Goal: Find specific page/section: Find specific page/section

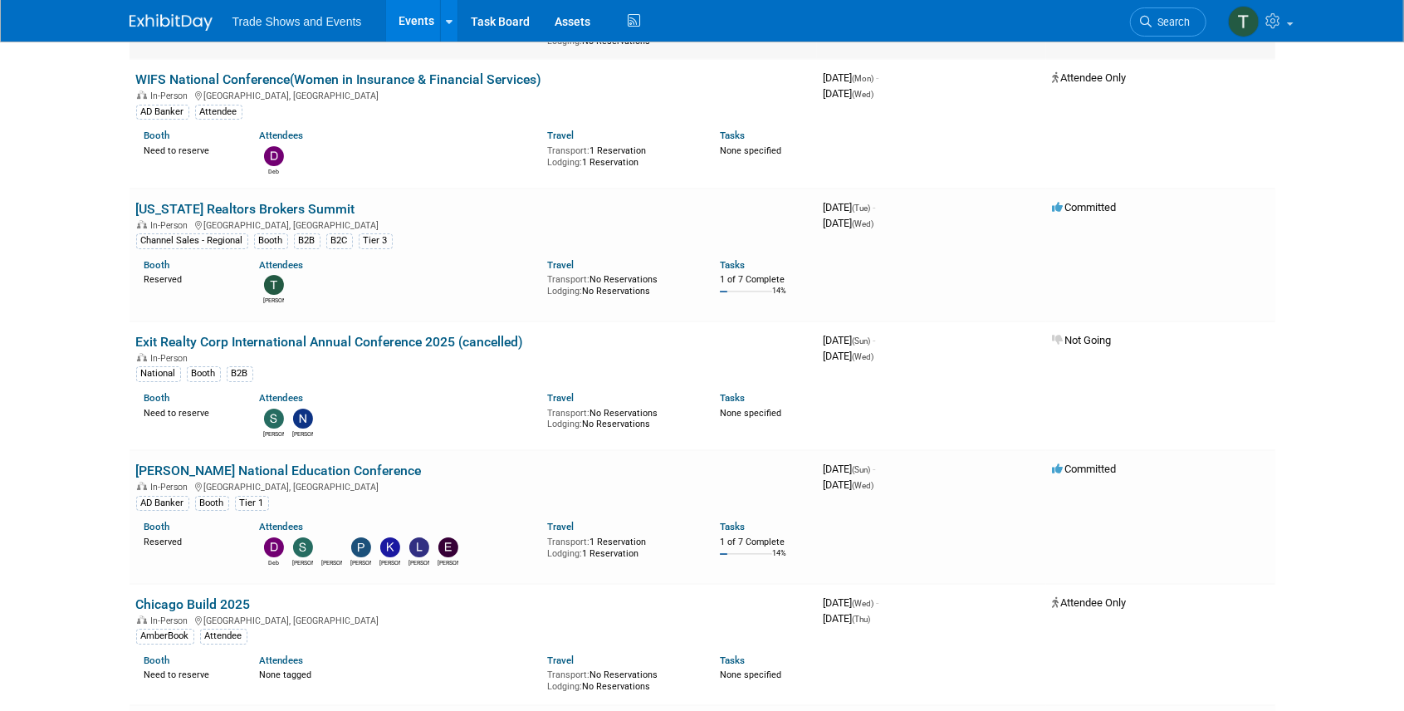
scroll to position [3599, 0]
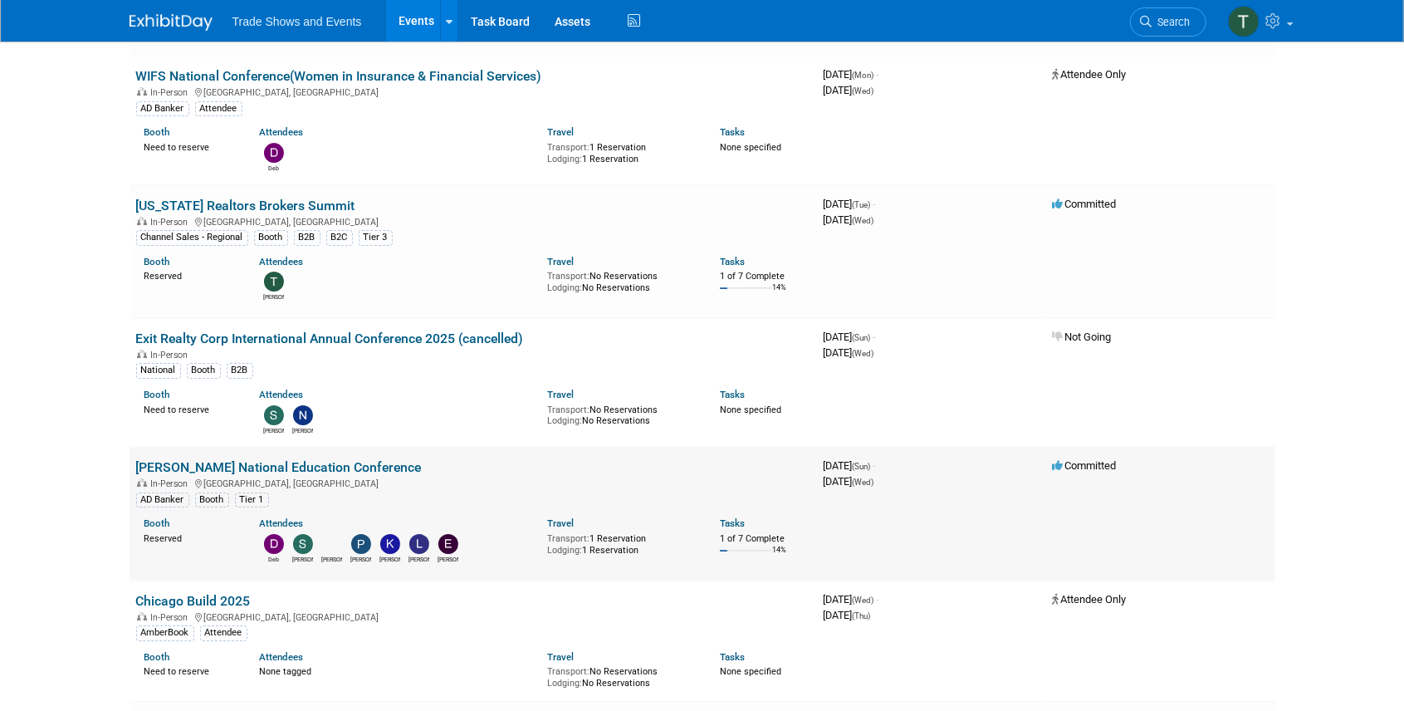
click at [211, 459] on link "SILA National Education Conference" at bounding box center [279, 467] width 286 height 16
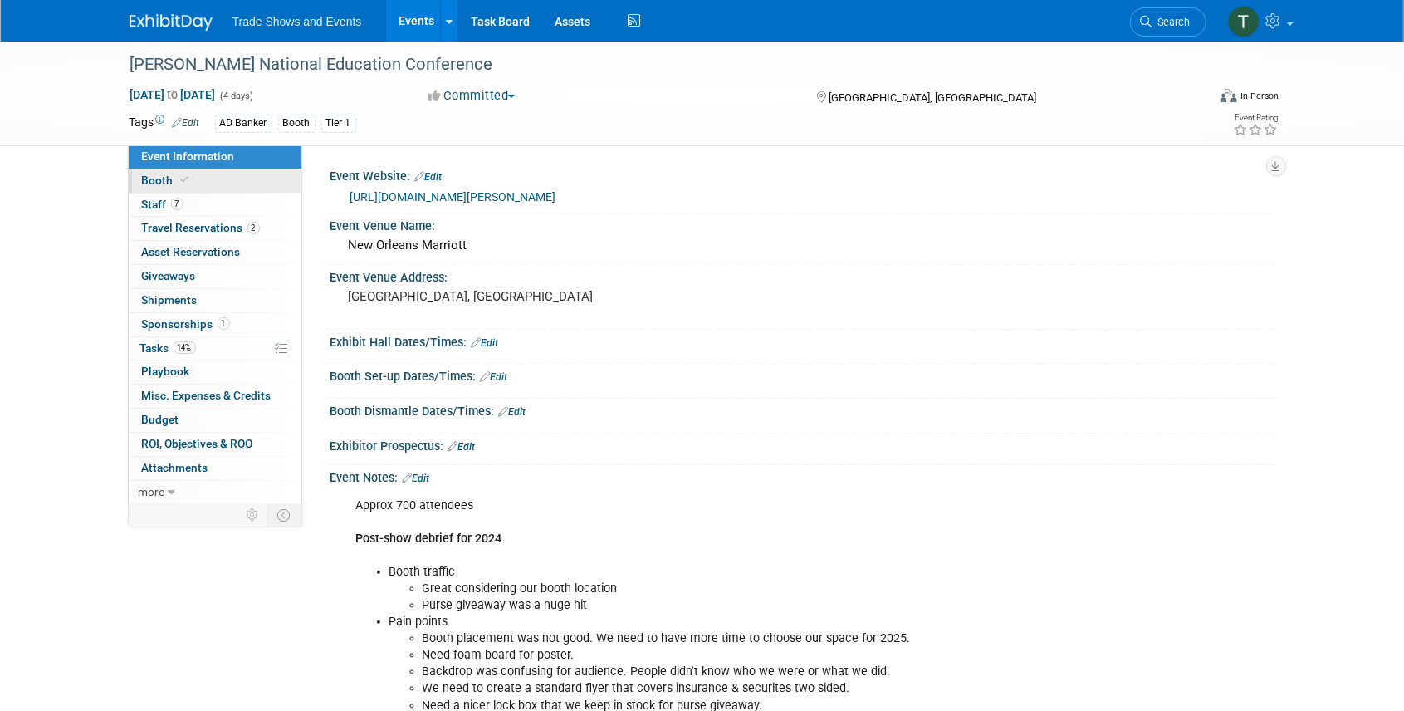
click at [173, 178] on span "Booth" at bounding box center [167, 180] width 51 height 13
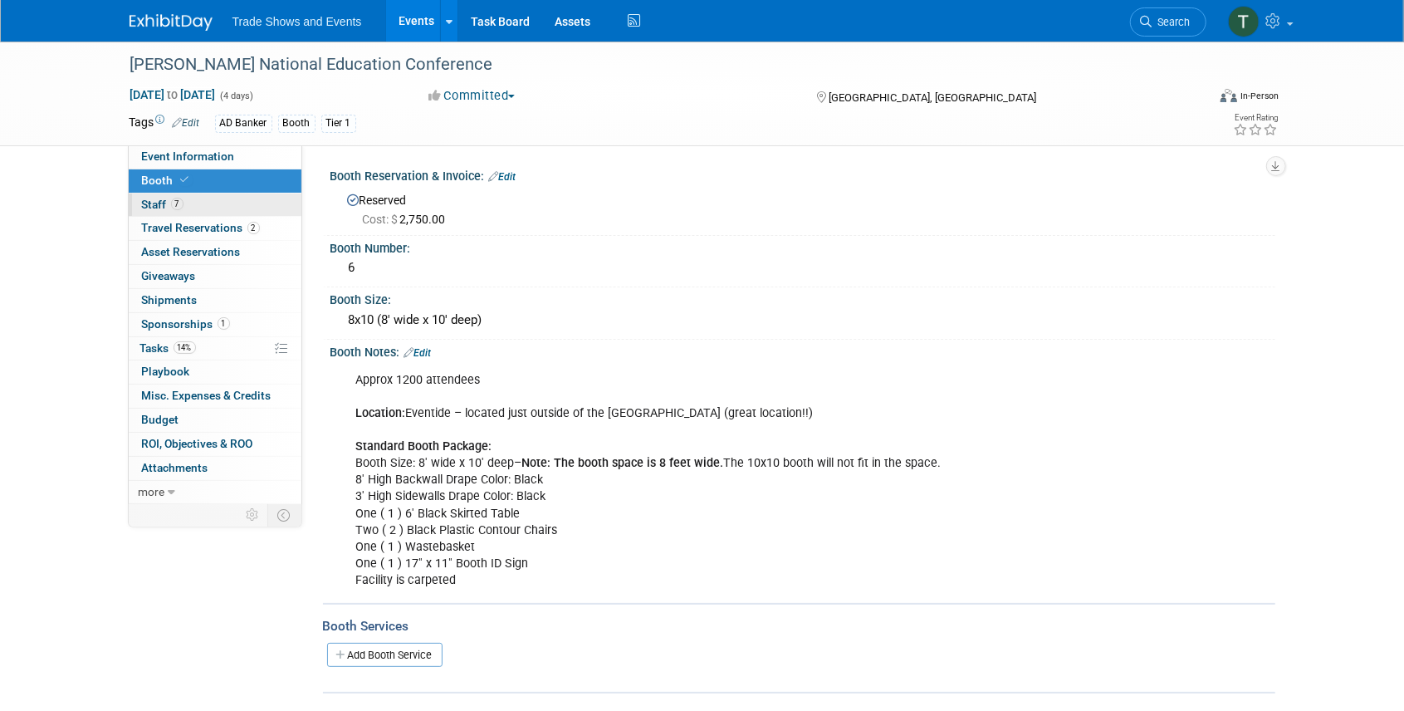
click at [167, 201] on span "Staff 7" at bounding box center [163, 204] width 42 height 13
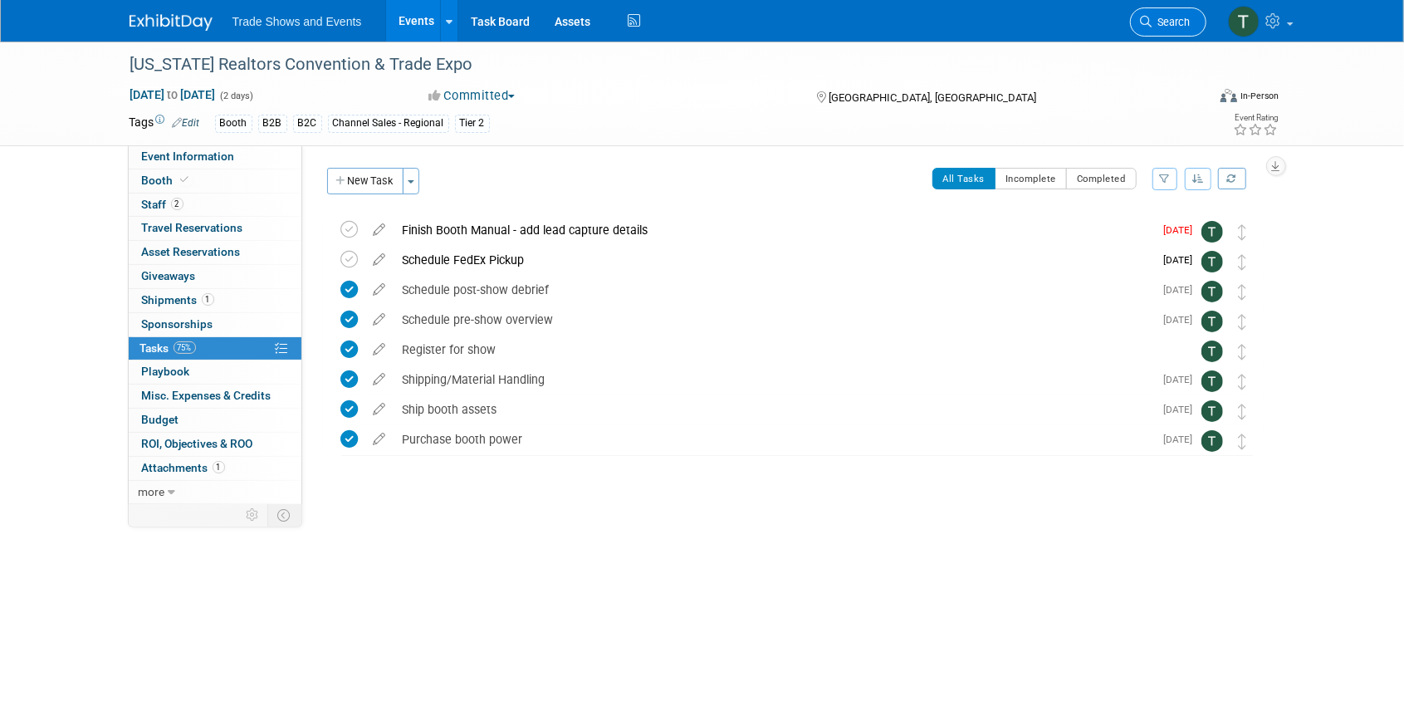
click at [1179, 27] on span "Search" at bounding box center [1172, 22] width 38 height 12
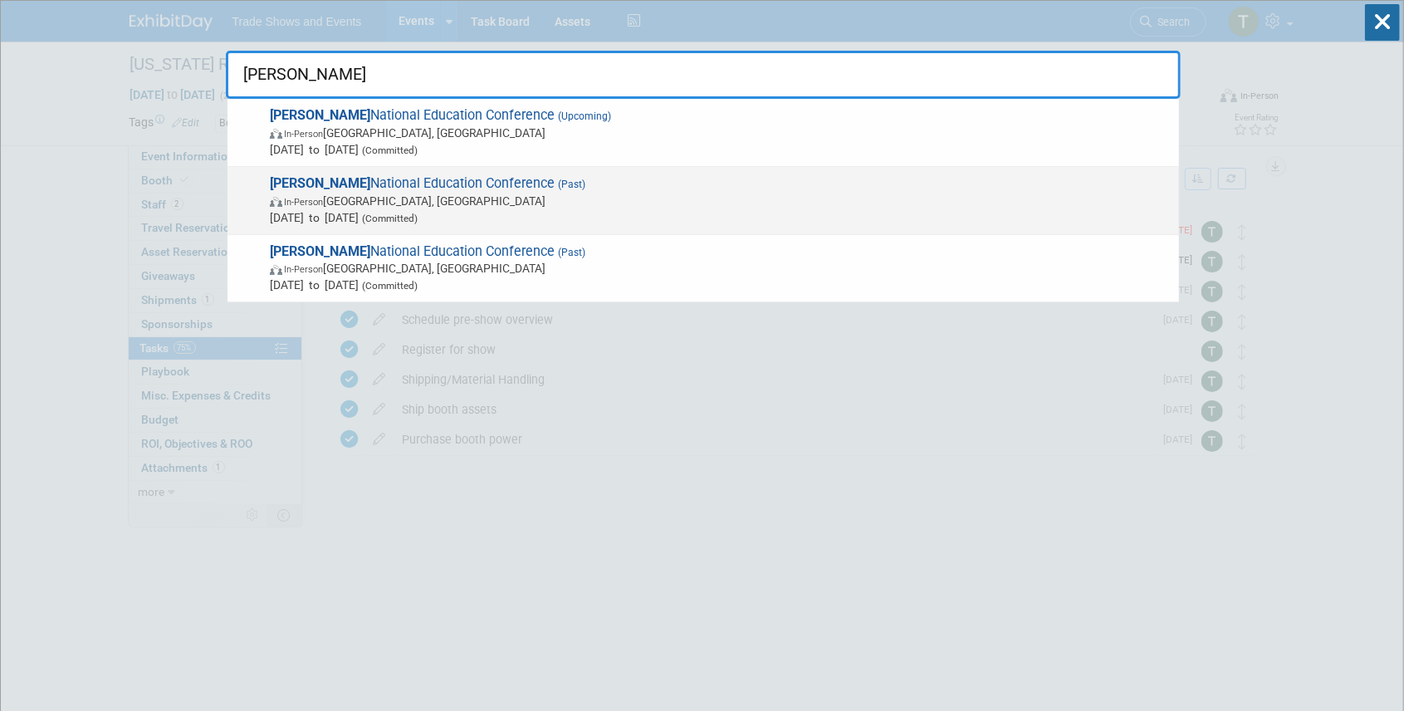
type input "sila"
click at [415, 183] on span "SILA National Education Conference (Past) In-Person San Diego, CA Oct 20, 2024 …" at bounding box center [718, 200] width 906 height 51
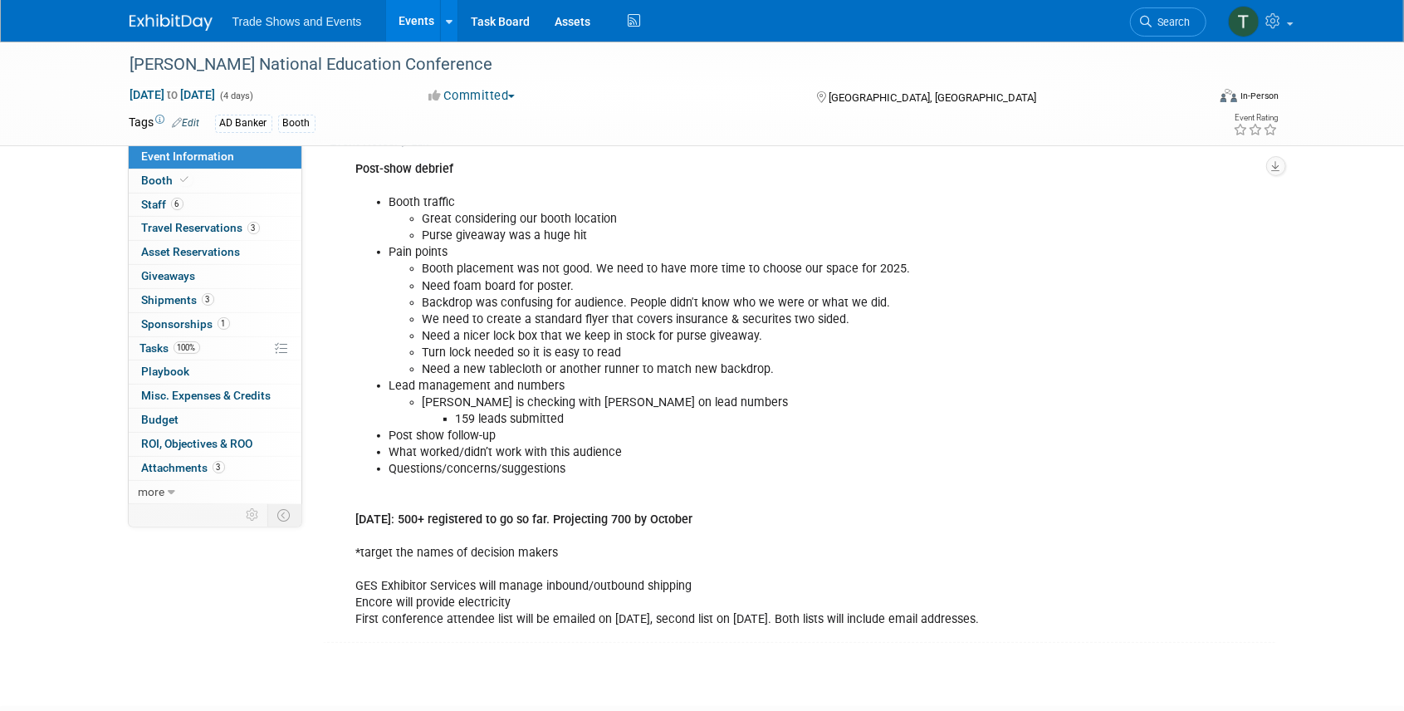
scroll to position [443, 0]
